Goal: Book appointment/travel/reservation

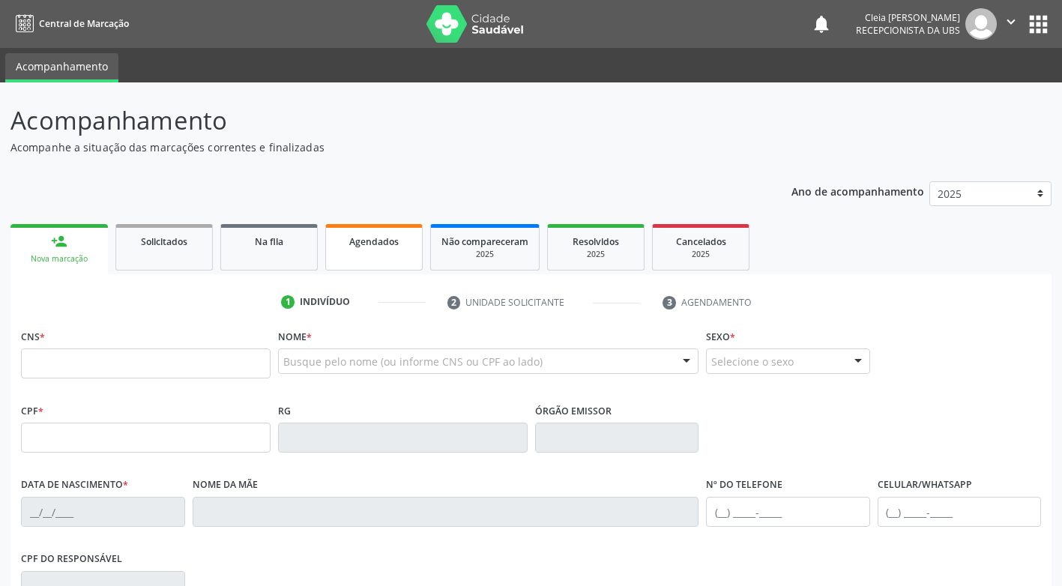
click at [358, 244] on span "Agendados" at bounding box center [373, 241] width 49 height 13
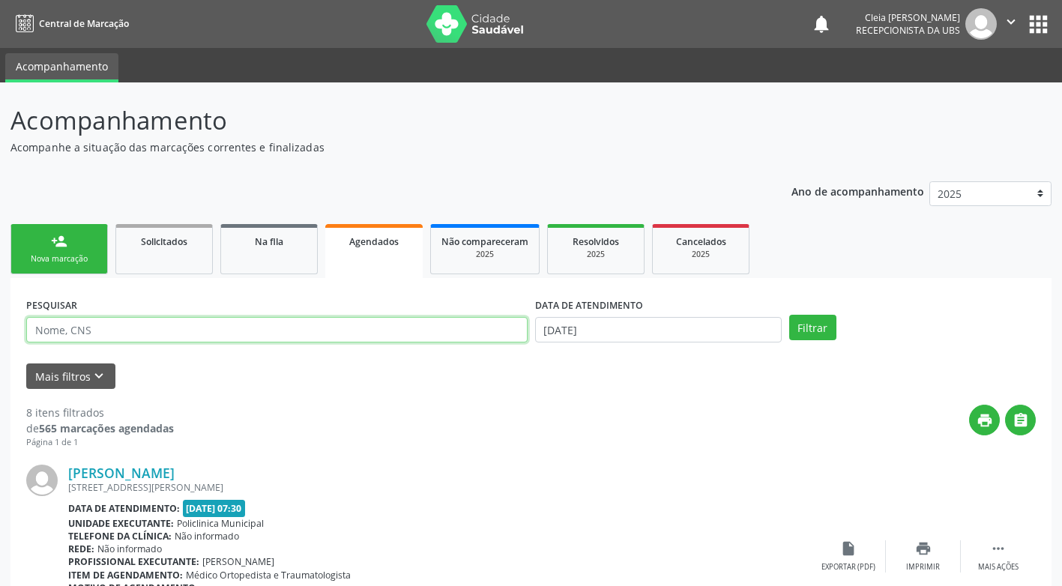
click at [168, 334] on input "text" at bounding box center [277, 329] width 502 height 25
type input "708905718328716"
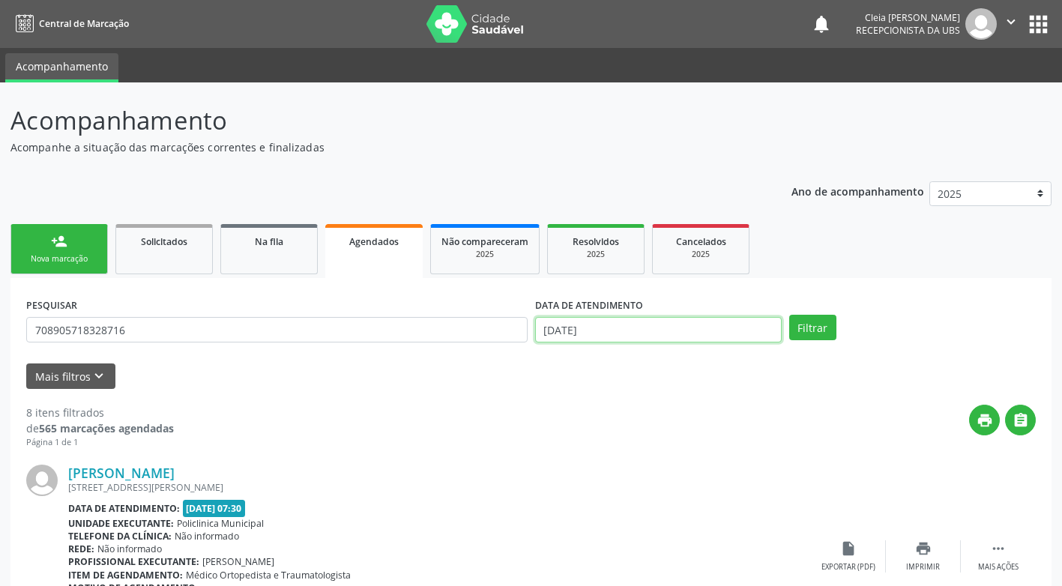
click at [686, 330] on input "[DATE]" at bounding box center [658, 329] width 247 height 25
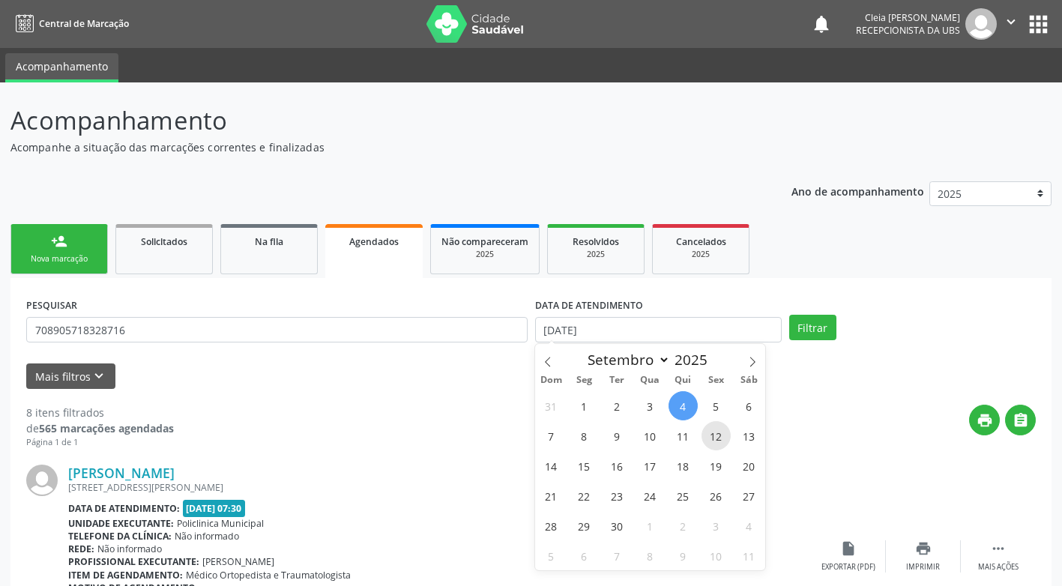
click at [710, 440] on span "12" at bounding box center [716, 435] width 29 height 29
type input "12[DATE]"
click at [710, 440] on span "12" at bounding box center [716, 435] width 29 height 29
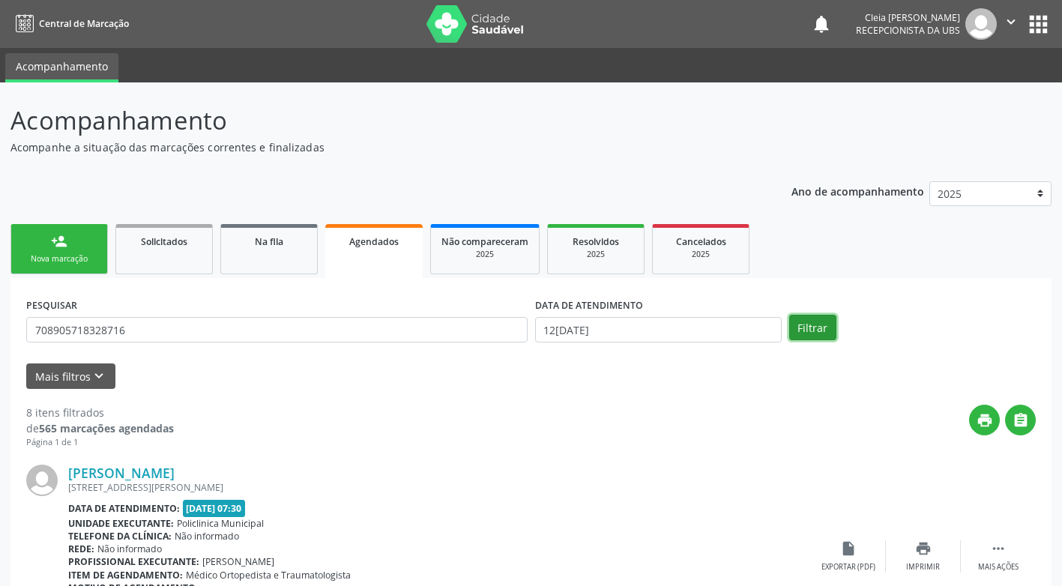
click at [807, 328] on button "Filtrar" at bounding box center [812, 327] width 47 height 25
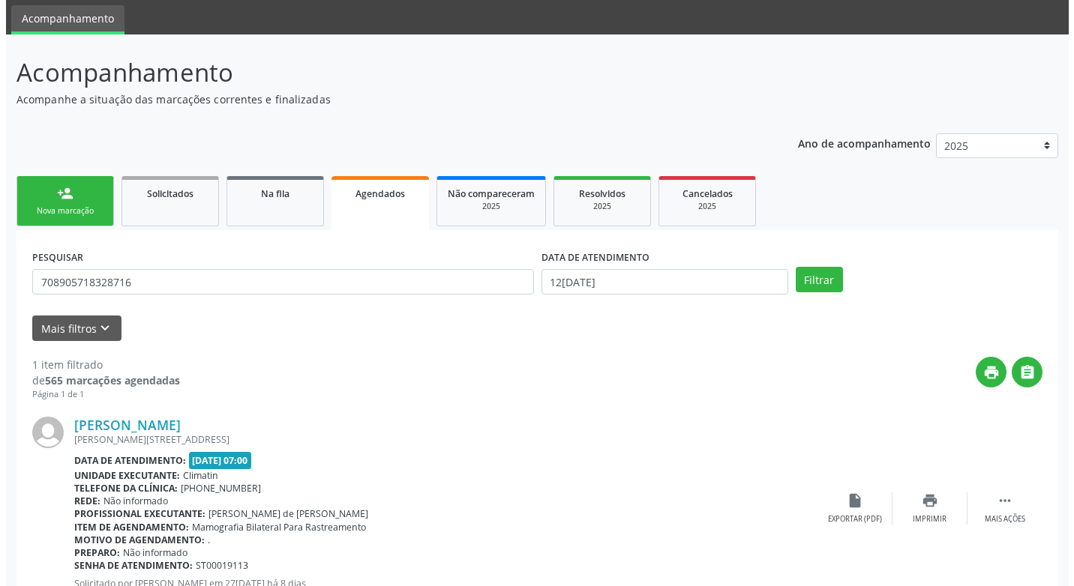
scroll to position [104, 0]
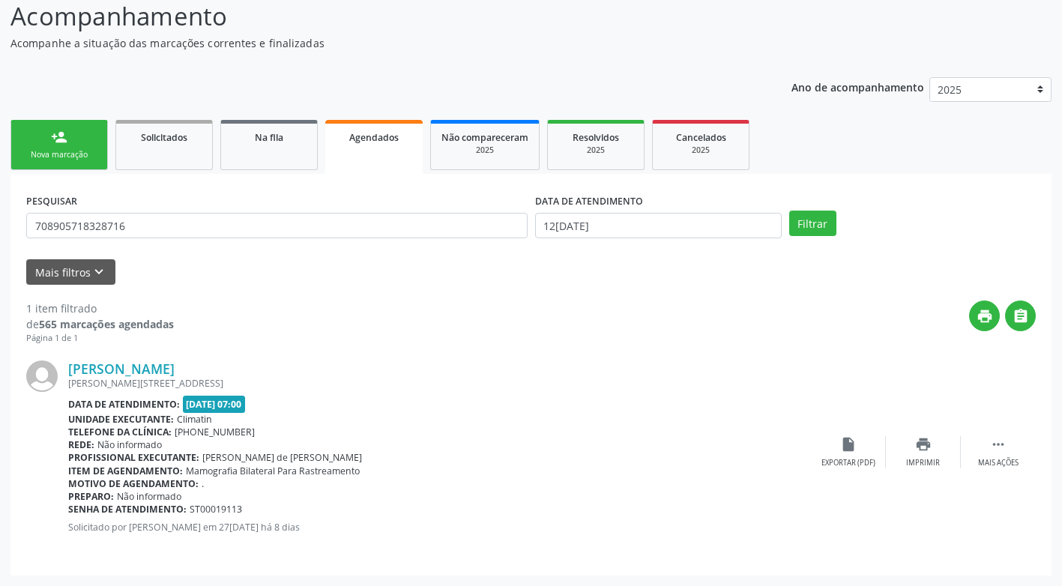
click at [986, 472] on div "[PERSON_NAME] [PERSON_NAME][STREET_ADDRESS] Data de atendimento: [DATE] 07:00 U…" at bounding box center [531, 452] width 1010 height 215
click at [994, 451] on icon "" at bounding box center [998, 444] width 16 height 16
click at [840, 453] on icon "cancel" at bounding box center [848, 444] width 16 height 16
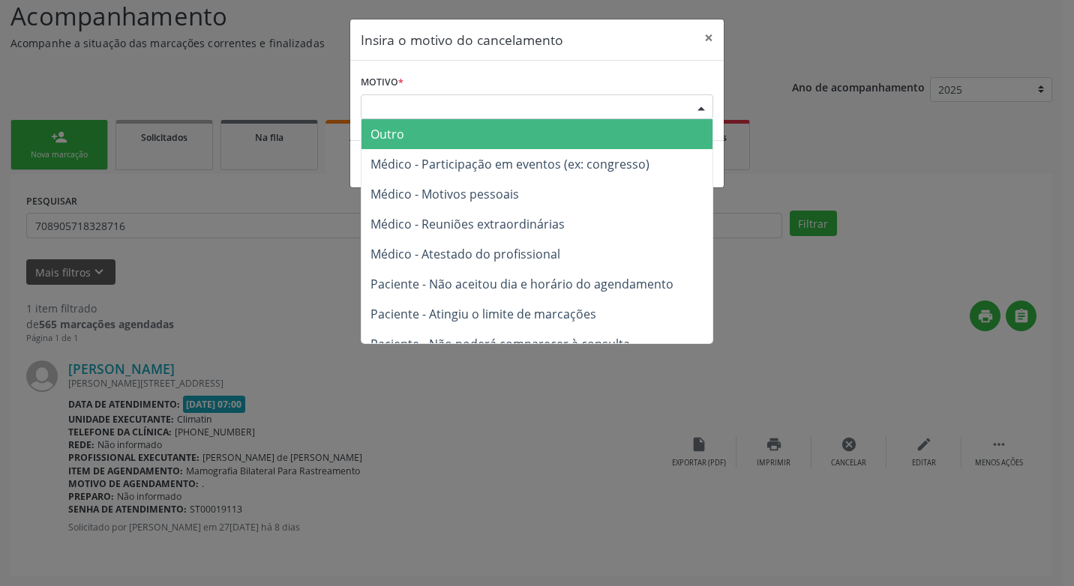
click at [529, 99] on div "Escolha o motivo" at bounding box center [537, 106] width 352 height 25
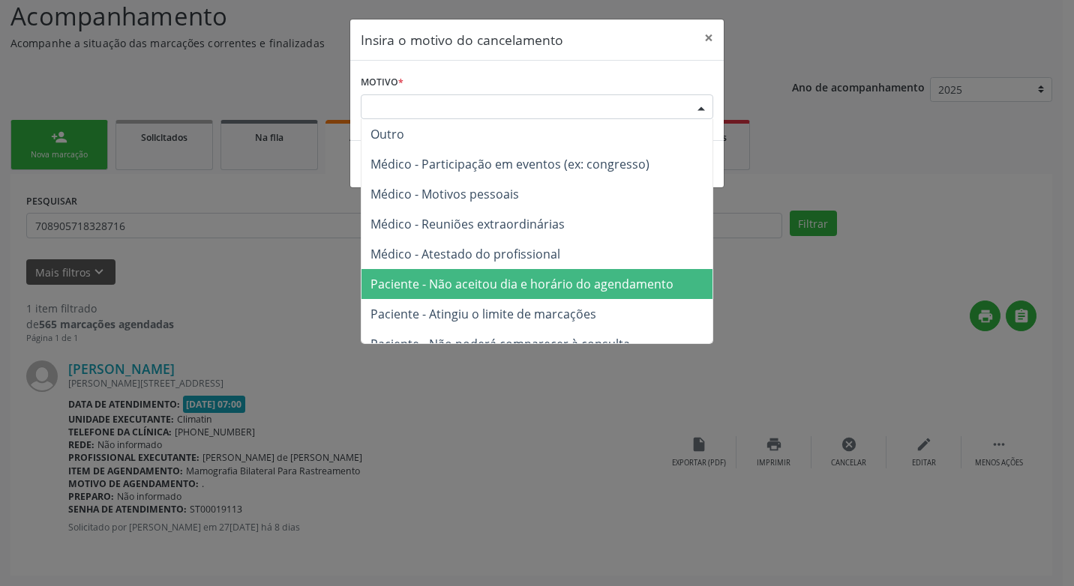
click at [586, 290] on span "Paciente - Não aceitou dia e horário do agendamento" at bounding box center [521, 284] width 303 height 16
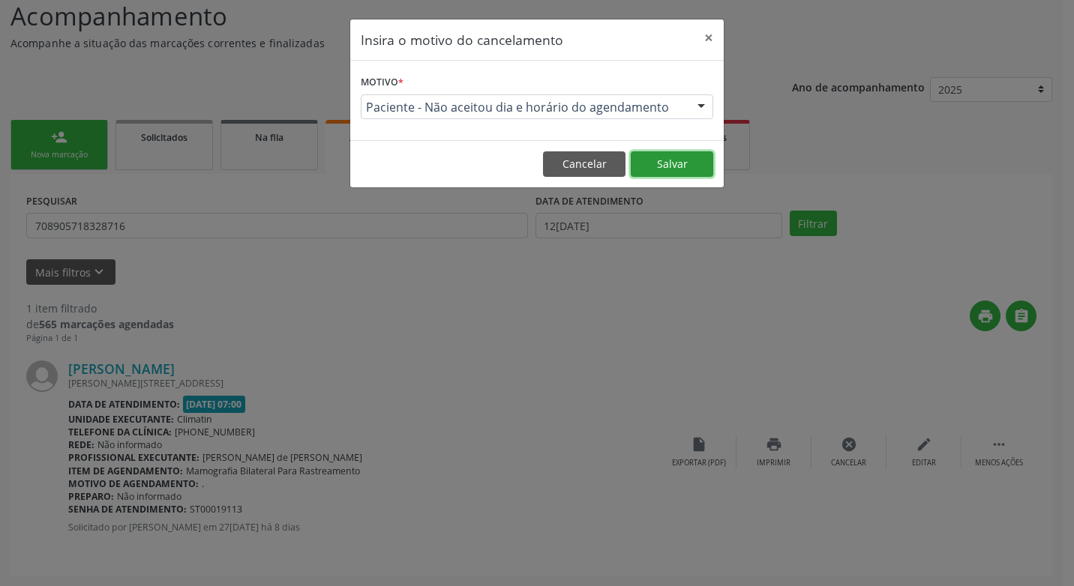
click at [670, 163] on button "Salvar" at bounding box center [671, 163] width 82 height 25
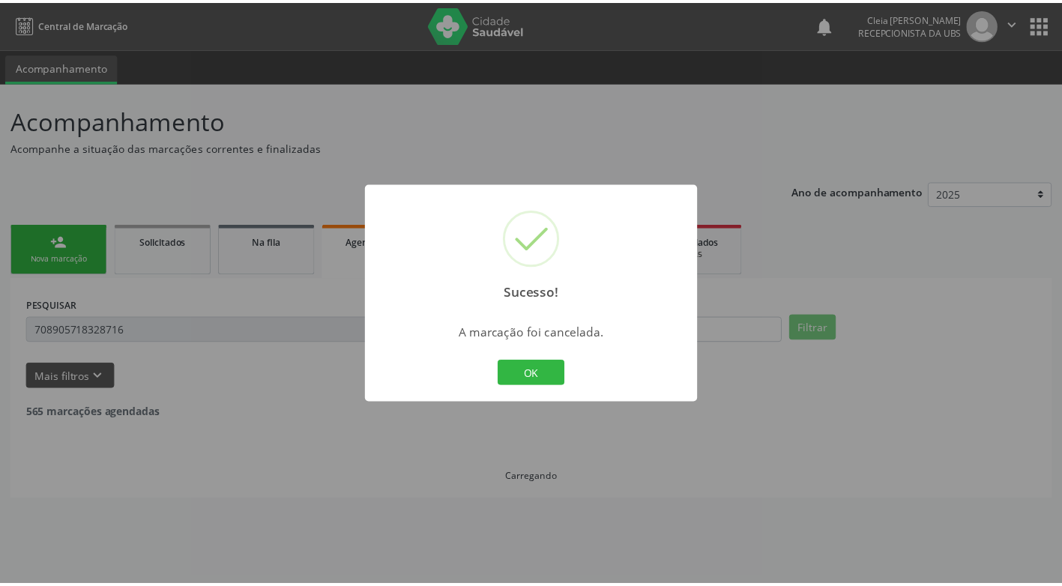
scroll to position [0, 0]
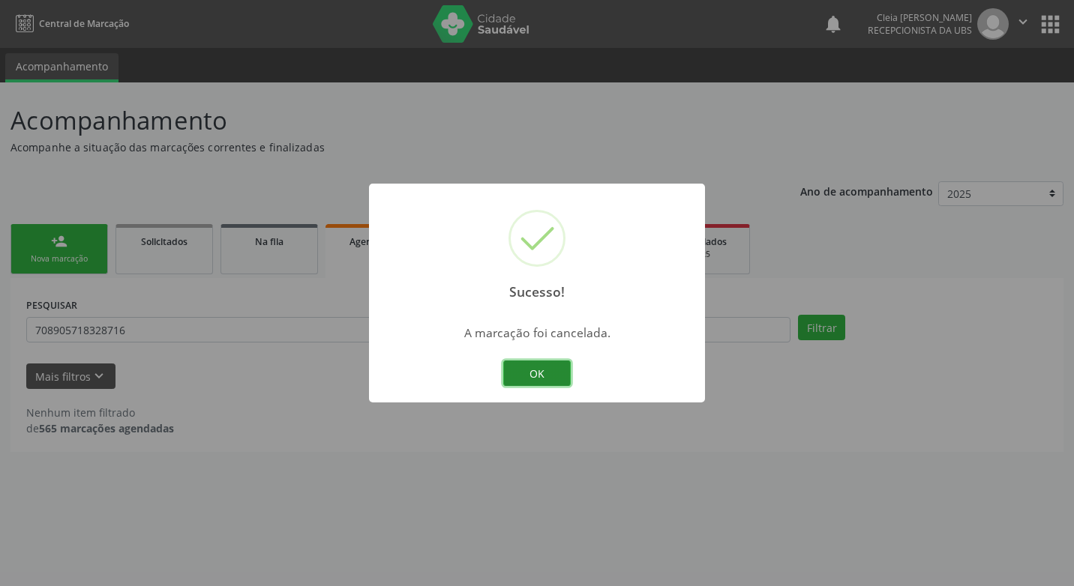
click at [538, 376] on button "OK" at bounding box center [536, 373] width 67 height 25
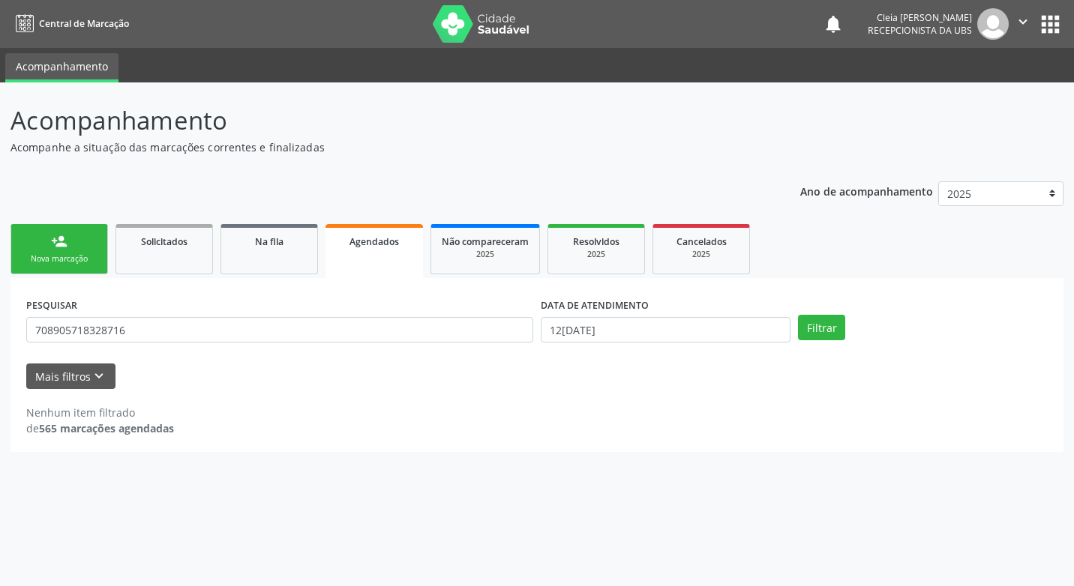
click at [64, 245] on div "person_add" at bounding box center [59, 241] width 16 height 16
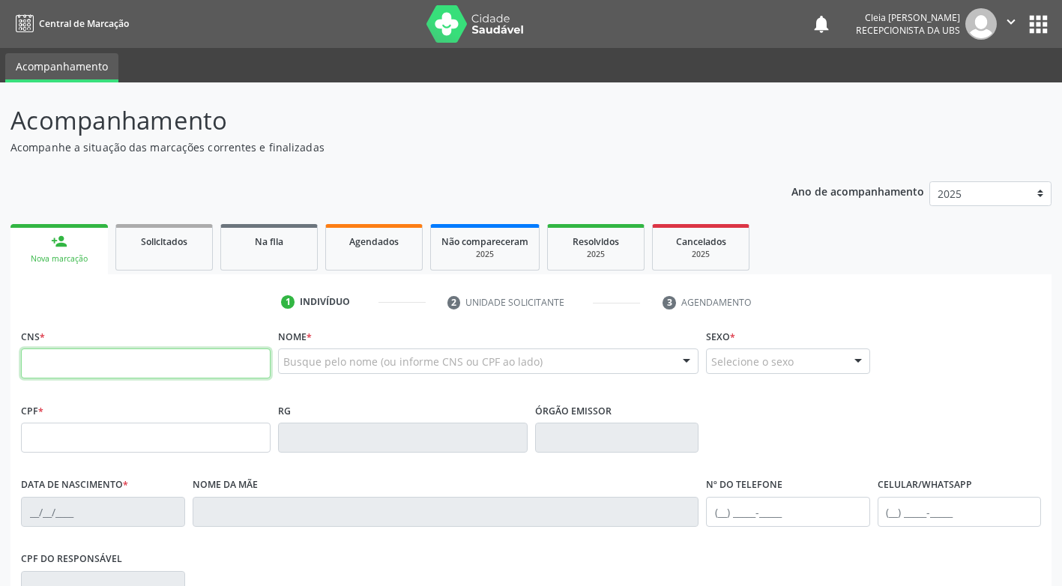
click at [130, 363] on input "text" at bounding box center [146, 364] width 250 height 30
type input "[CREDIT_CARD_NUMBER]"
type input "[DATE]"
type input "[PERSON_NAME]"
type input "[PHONE_NUMBER]"
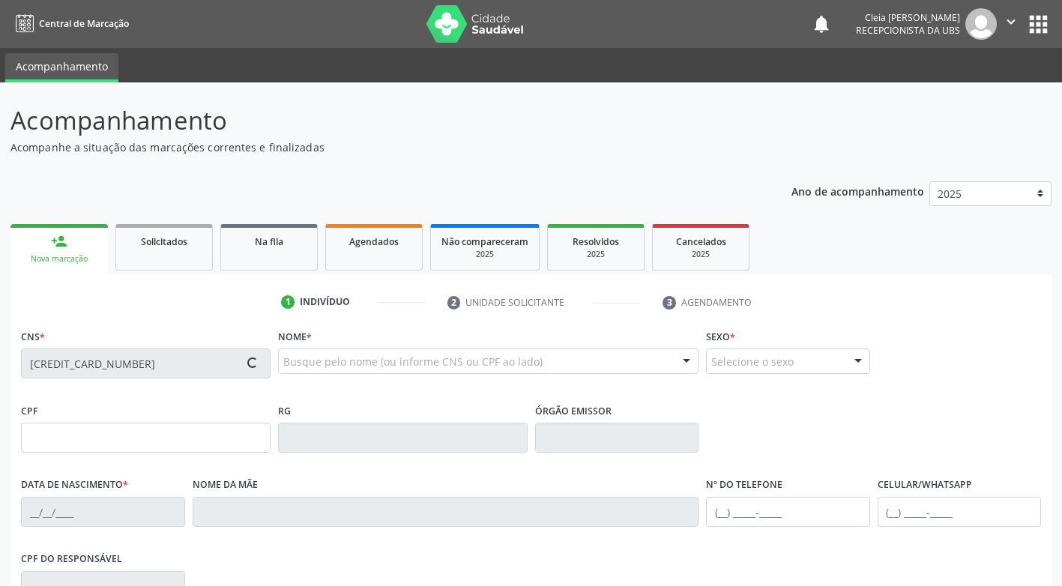
type input "975"
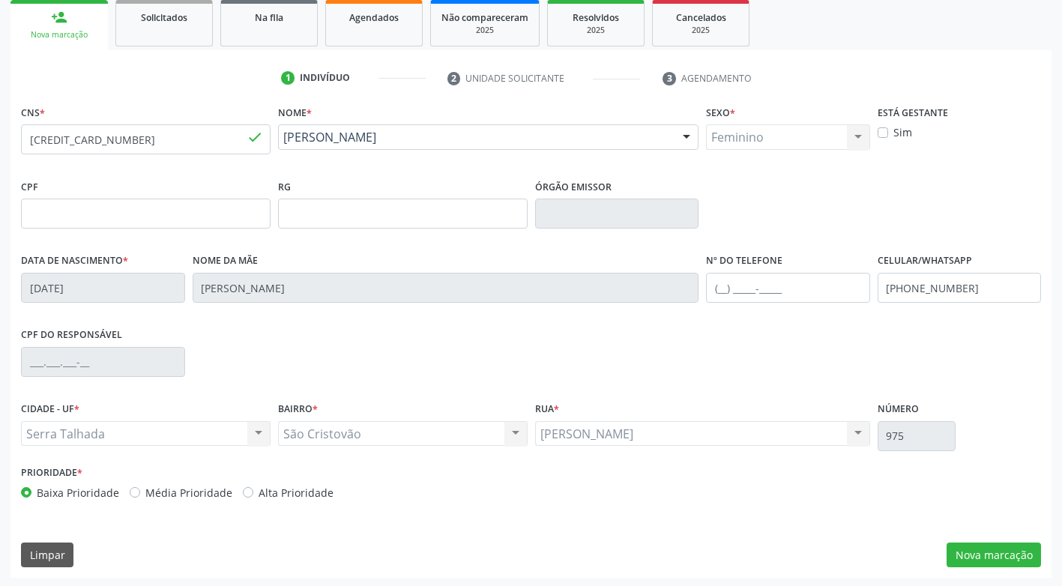
scroll to position [225, 0]
click at [993, 556] on button "Nova marcação" at bounding box center [994, 554] width 94 height 25
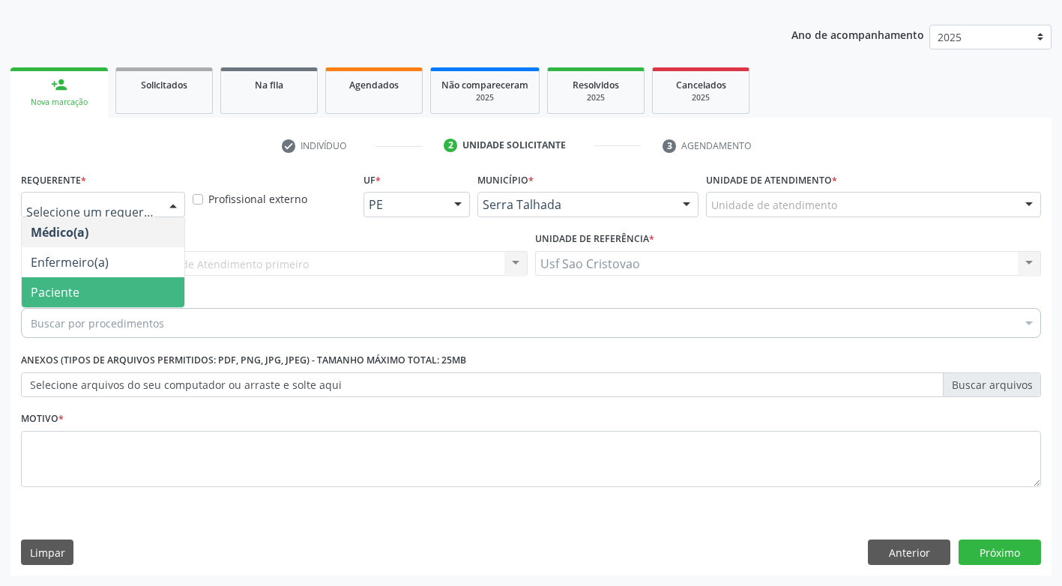
click at [150, 298] on span "Paciente" at bounding box center [103, 292] width 163 height 30
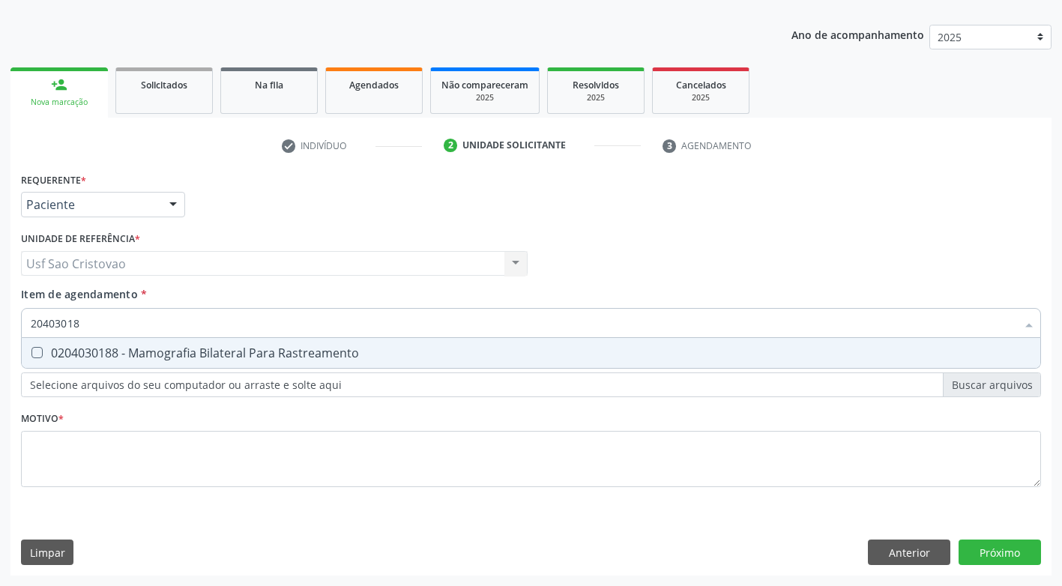
type input "204030188"
click at [41, 351] on Rastreamento at bounding box center [36, 352] width 11 height 11
click at [31, 351] on Rastreamento "checkbox" at bounding box center [27, 353] width 10 height 10
checkbox Rastreamento "true"
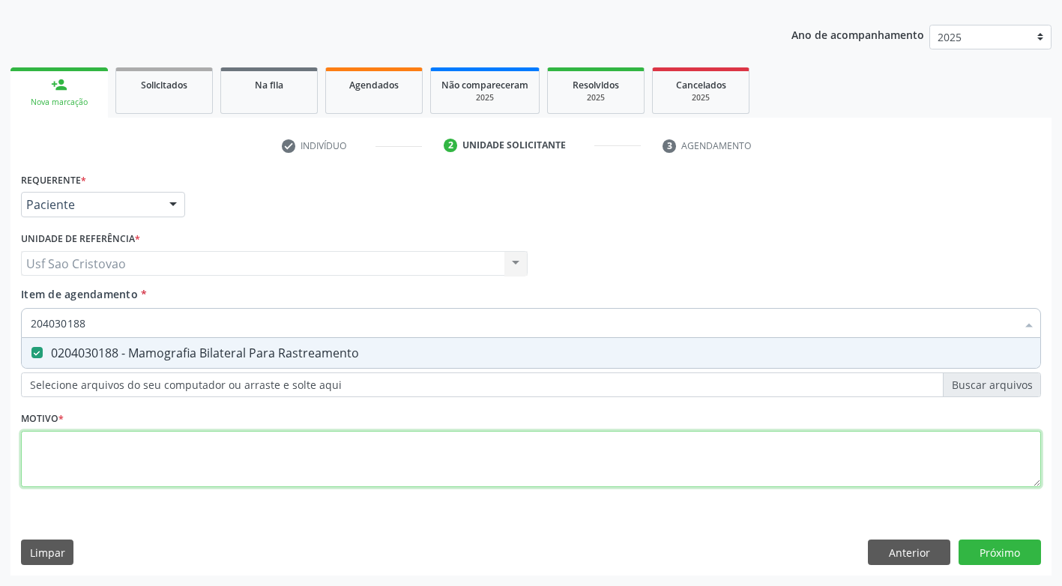
click at [465, 457] on div "Requerente * Paciente Médico(a) Enfermeiro(a) Paciente Nenhum resultado encontr…" at bounding box center [531, 339] width 1020 height 340
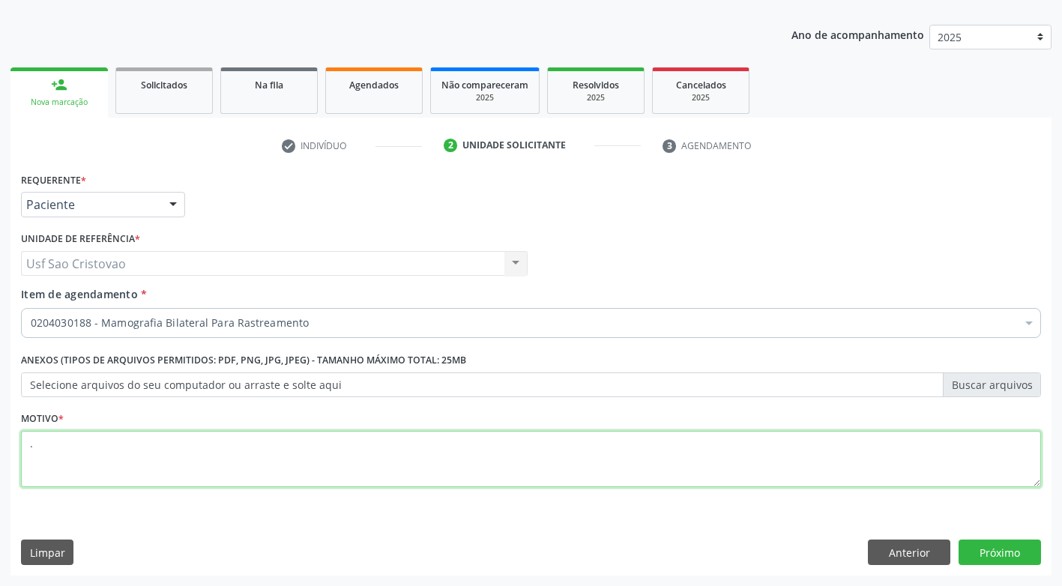
type textarea "."
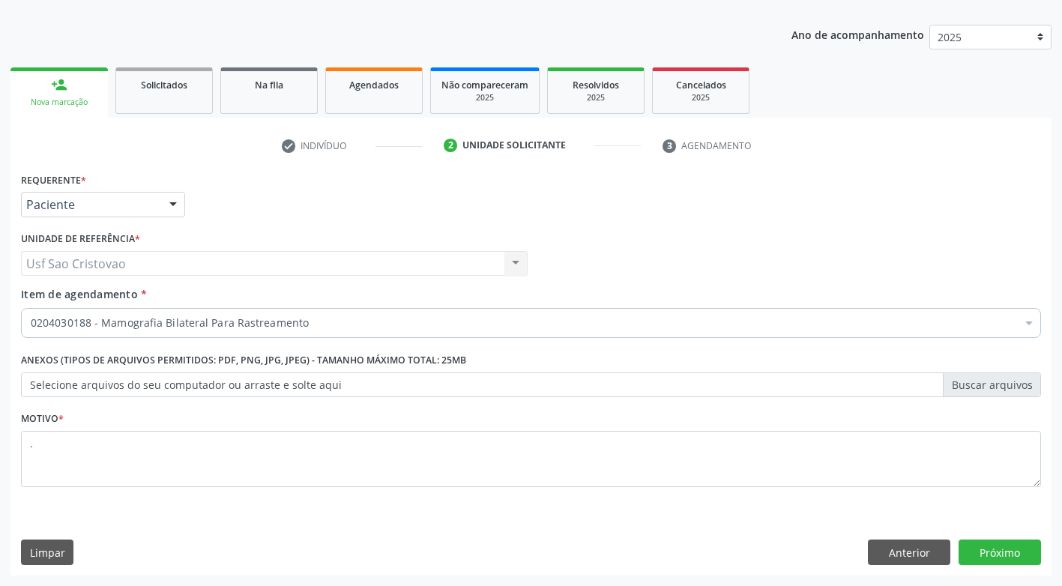
click at [819, 554] on div "Limpar Anterior Próximo" at bounding box center [531, 552] width 1020 height 25
click at [984, 551] on button "Próximo" at bounding box center [1000, 552] width 82 height 25
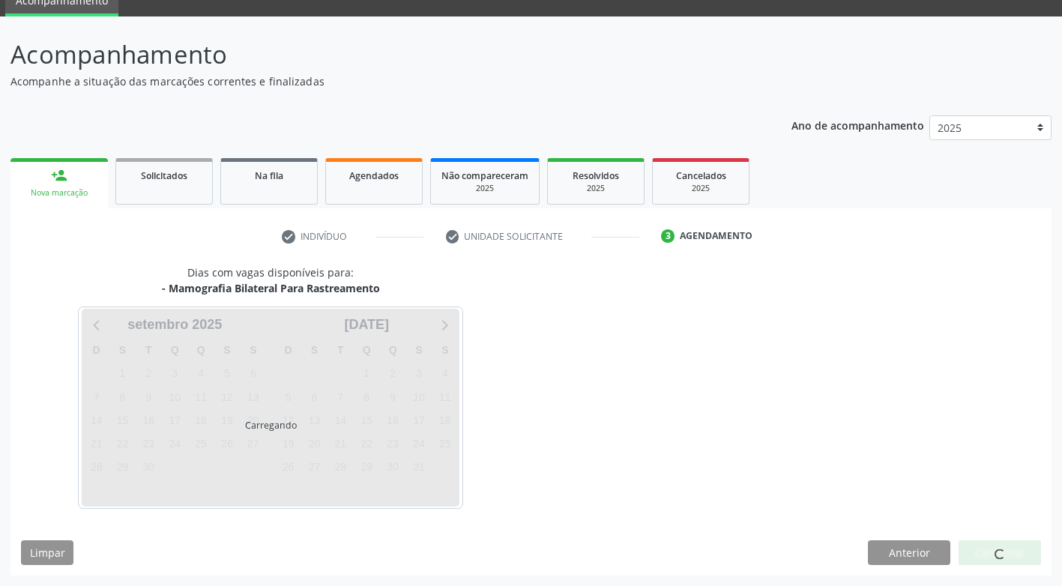
scroll to position [66, 0]
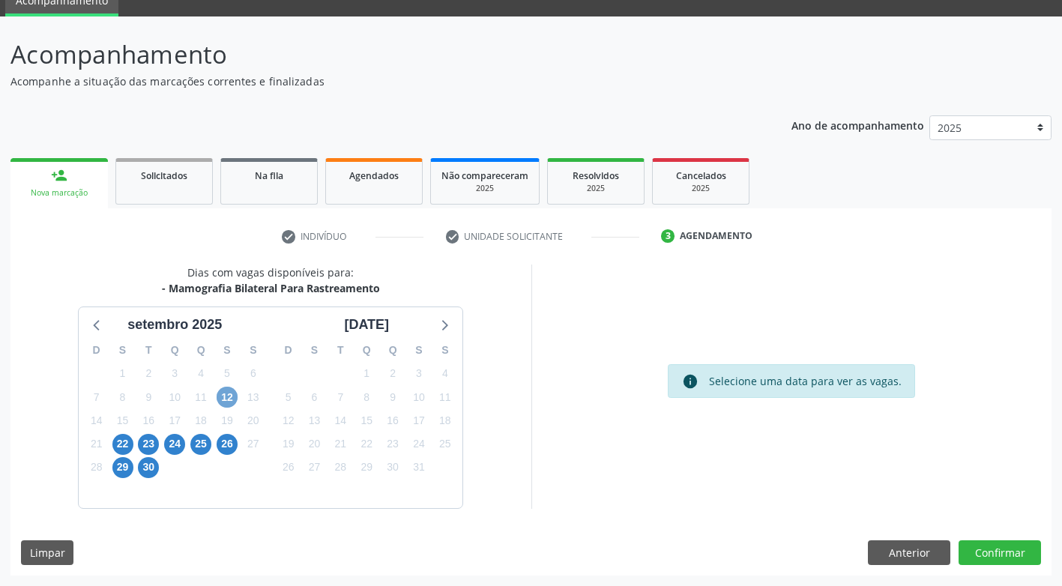
click at [229, 394] on span "12" at bounding box center [227, 397] width 21 height 21
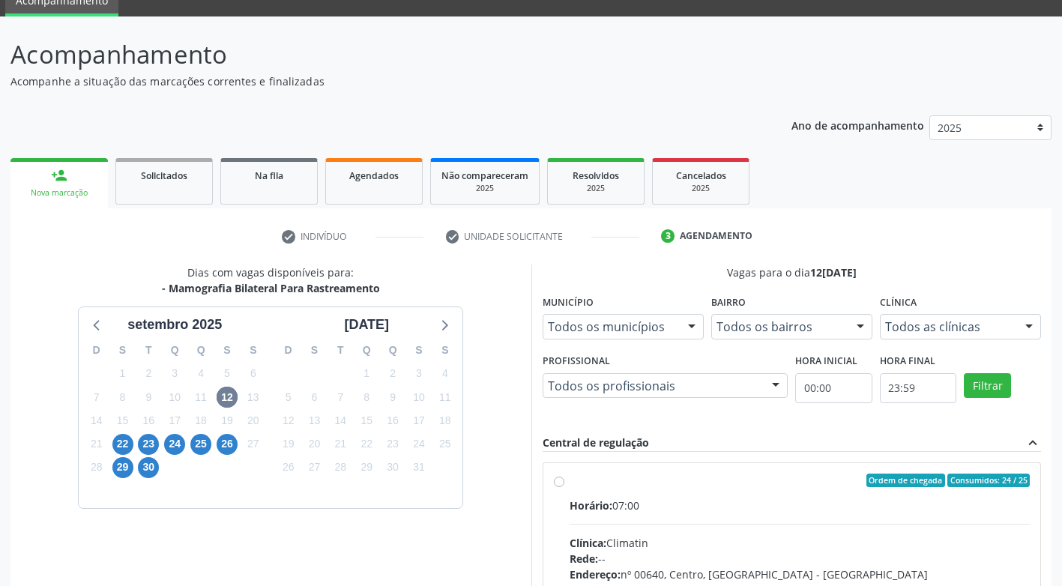
click at [570, 481] on label "Ordem de chegada Consumidos: 24 / 25 Horário: 07:00 Clínica: Climatin Rede: -- …" at bounding box center [800, 589] width 461 height 230
click at [561, 481] on input "Ordem de chegada Consumidos: 24 / 25 Horário: 07:00 Clínica: Climatin Rede: -- …" at bounding box center [559, 480] width 10 height 13
radio input "true"
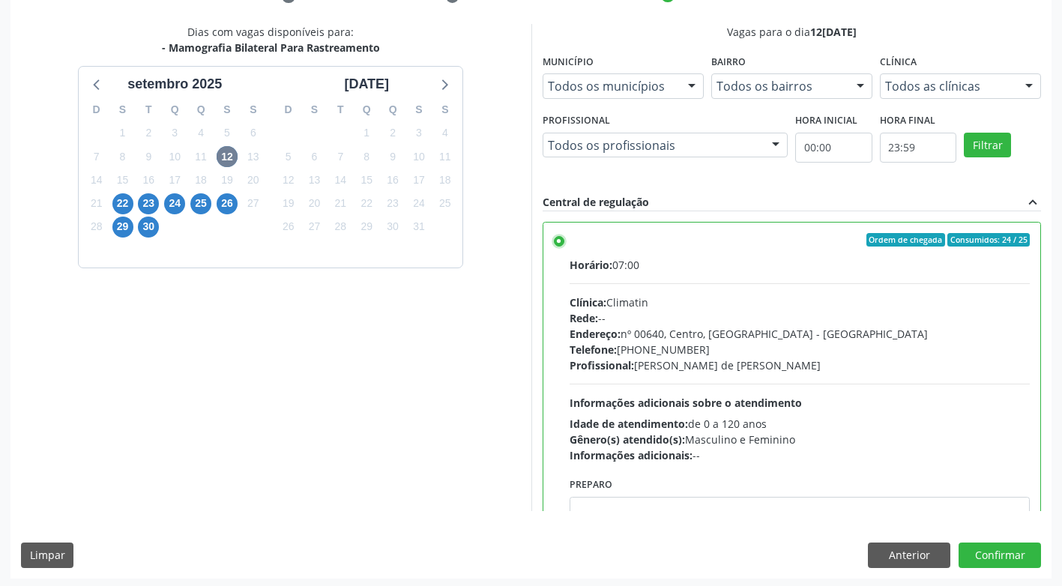
scroll to position [310, 0]
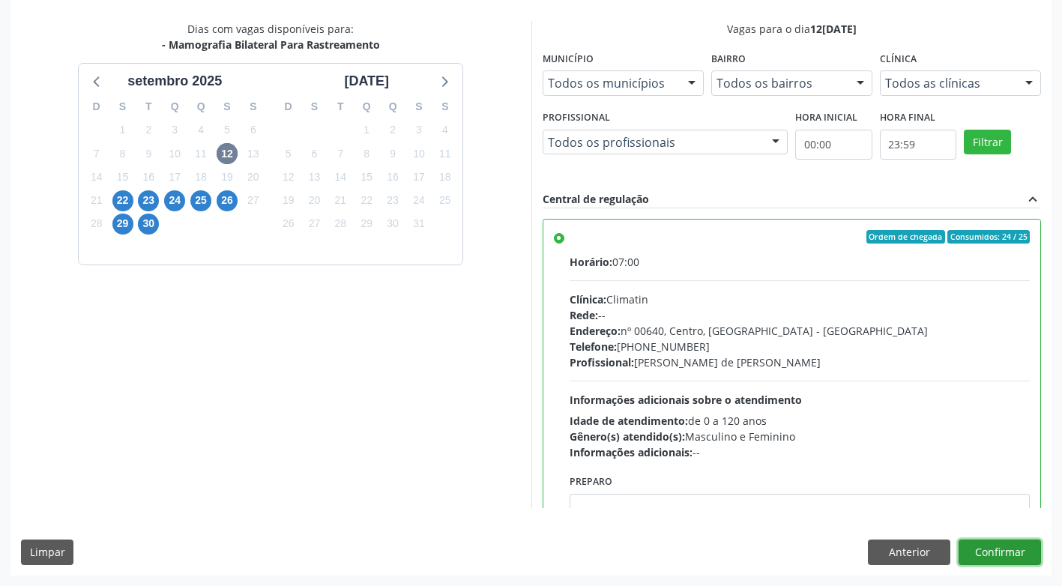
click at [971, 554] on button "Confirmar" at bounding box center [1000, 552] width 82 height 25
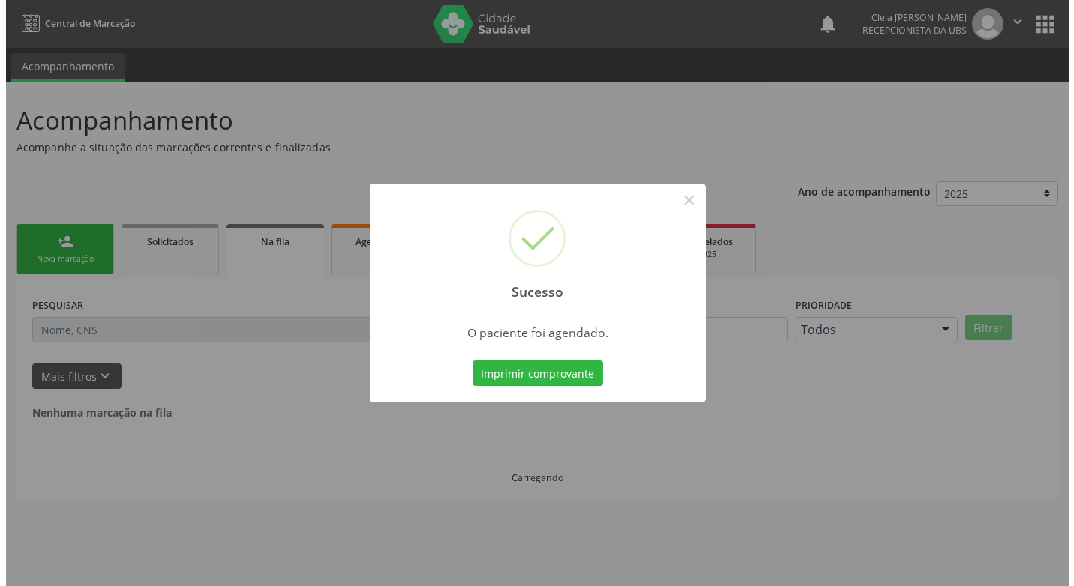
scroll to position [0, 0]
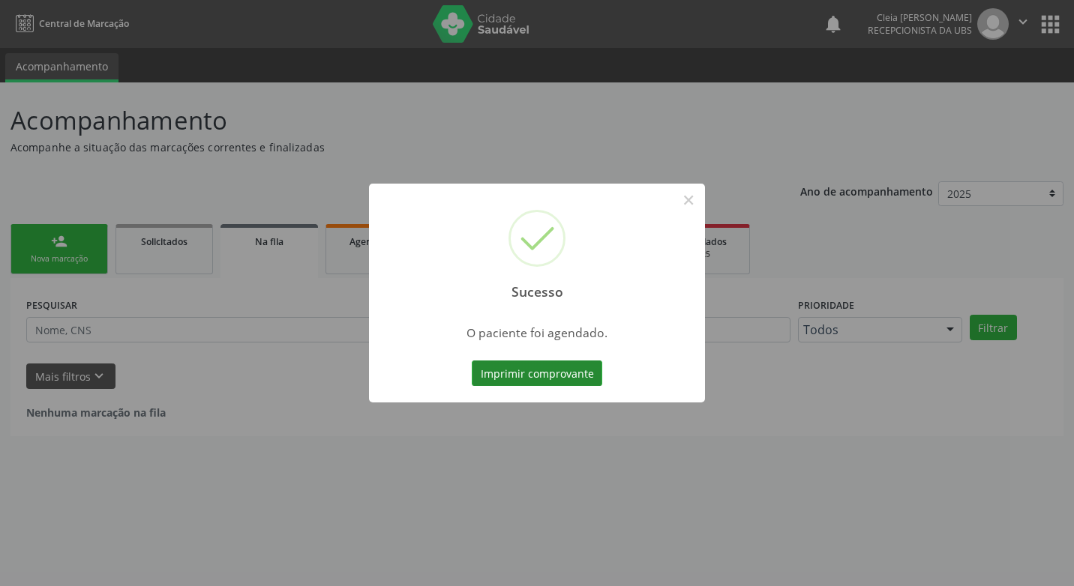
click at [591, 370] on button "Imprimir comprovante" at bounding box center [537, 373] width 130 height 25
